Goal: Answer question/provide support

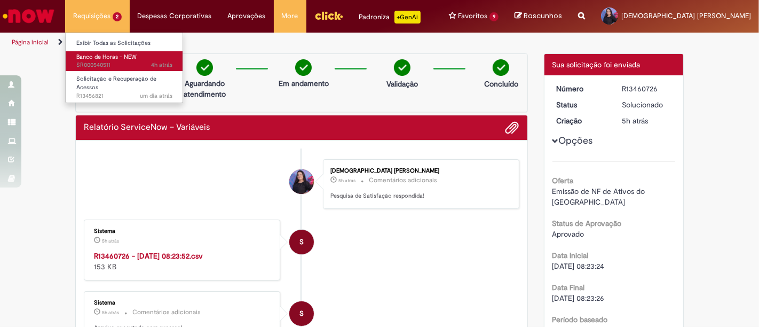
click at [124, 67] on span "4h atrás 4 horas atrás SR000540511" at bounding box center [124, 65] width 96 height 9
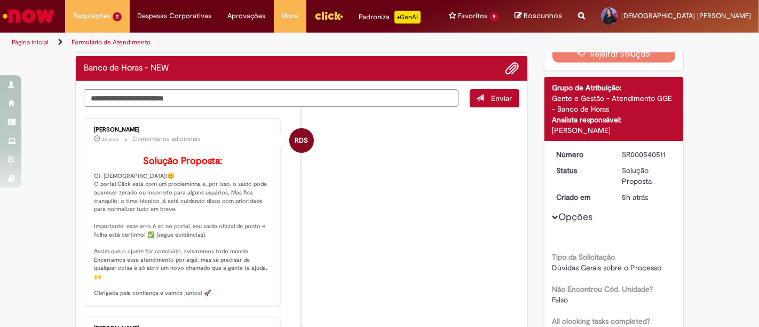
scroll to position [120, 0]
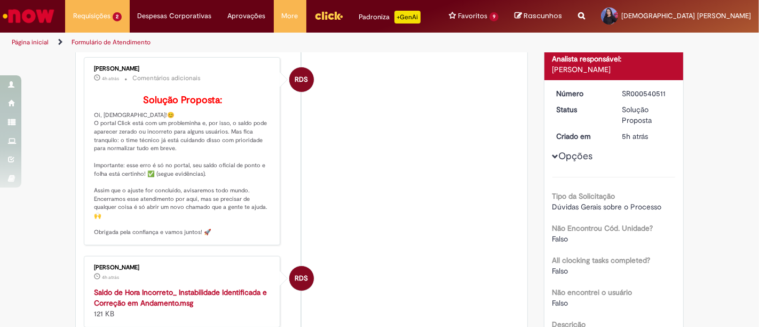
click at [319, 275] on li "RDS [PERSON_NAME] 4h atrás 4 horas atrás Saldo de Hora Incorreto_ Instabilidade…" at bounding box center [301, 292] width 435 height 72
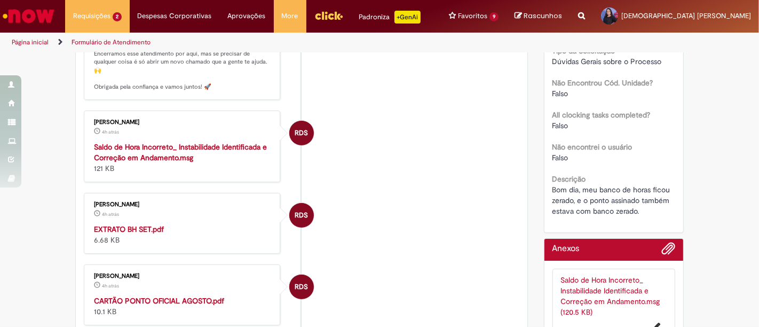
scroll to position [180, 0]
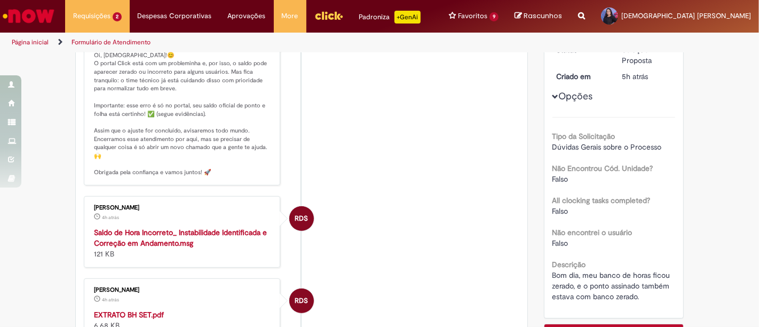
click at [173, 245] on div "Saldo de Hora Incorreto_ Instabilidade Identificada e Correção em Andamento.msg…" at bounding box center [183, 243] width 178 height 32
click at [173, 239] on strong "Saldo de Hora Incorreto_ Instabilidade Identificada e Correção em Andamento.msg" at bounding box center [180, 237] width 173 height 20
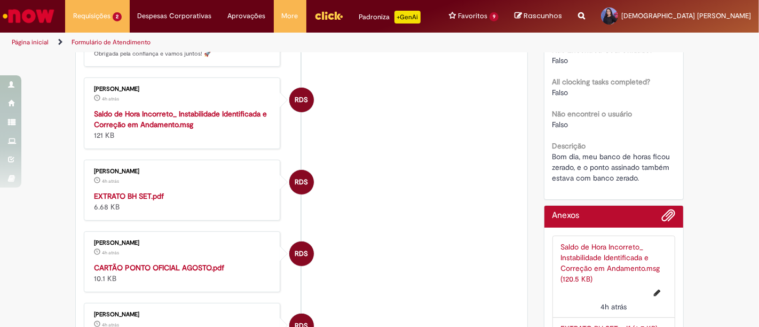
scroll to position [358, 0]
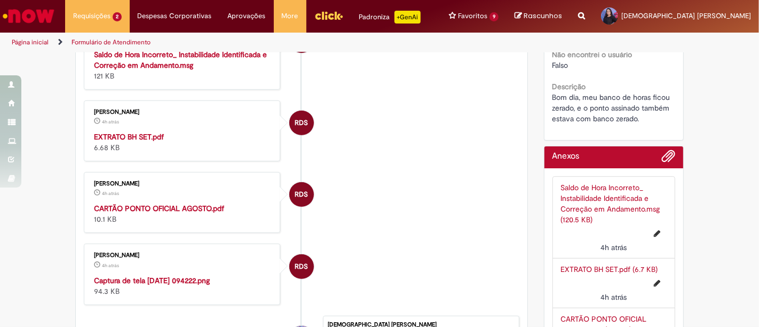
click at [149, 133] on strong "EXTRATO BH SET.pdf" at bounding box center [129, 137] width 70 height 10
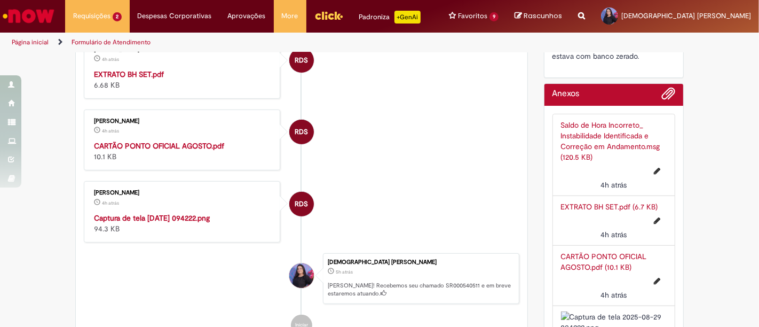
scroll to position [535, 0]
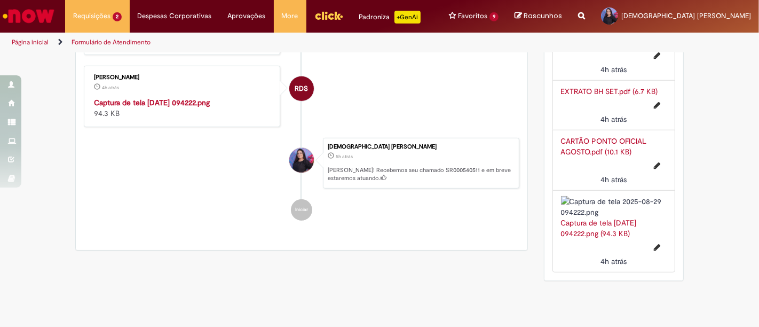
click at [213, 97] on img "Histórico de tíquete" at bounding box center [183, 97] width 178 height 0
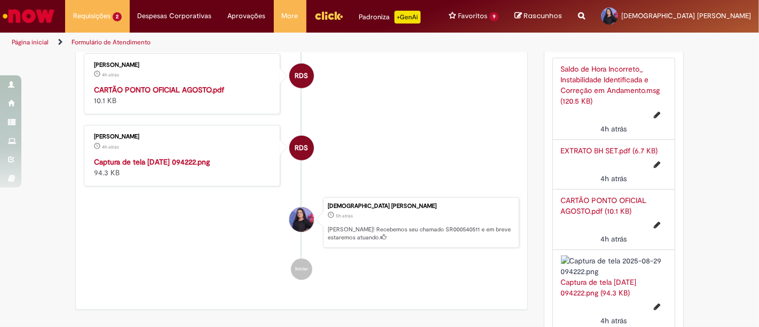
click at [187, 85] on strong "CARTÃO PONTO OFICIAL AGOSTO.pdf" at bounding box center [159, 90] width 130 height 10
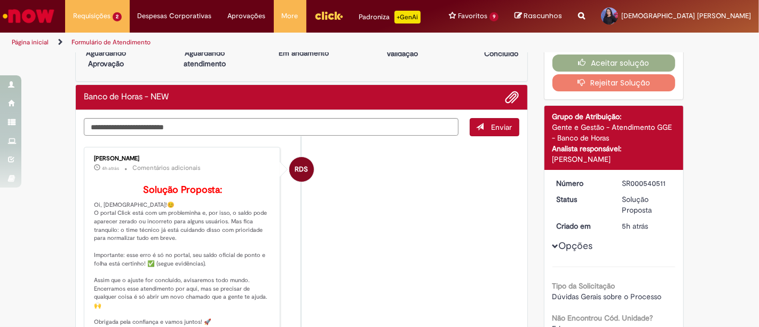
scroll to position [0, 0]
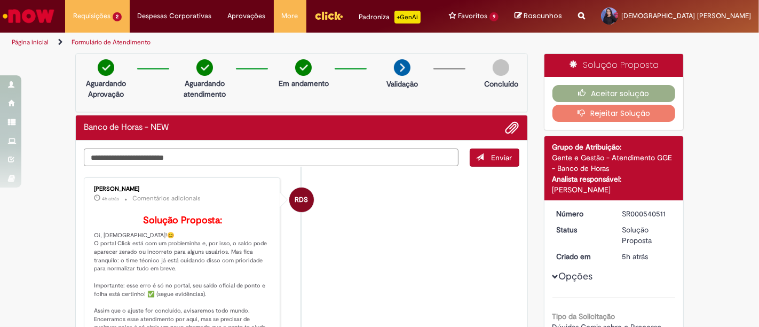
click at [397, 157] on textarea "Digite sua mensagem aqui..." at bounding box center [271, 157] width 375 height 18
type textarea "**********"
click at [484, 158] on button "Enviar" at bounding box center [495, 157] width 50 height 18
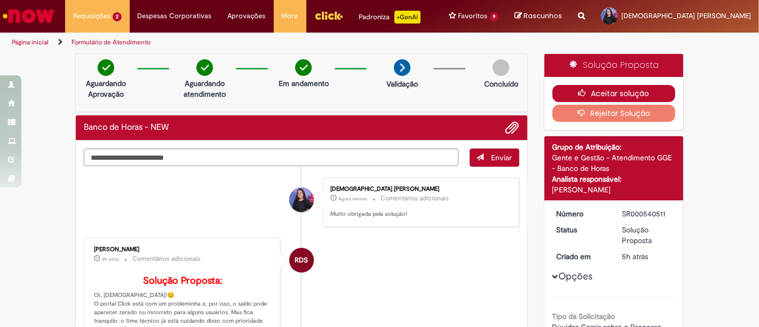
click at [590, 91] on button "Aceitar solução" at bounding box center [613, 93] width 123 height 17
